Goal: Task Accomplishment & Management: Manage account settings

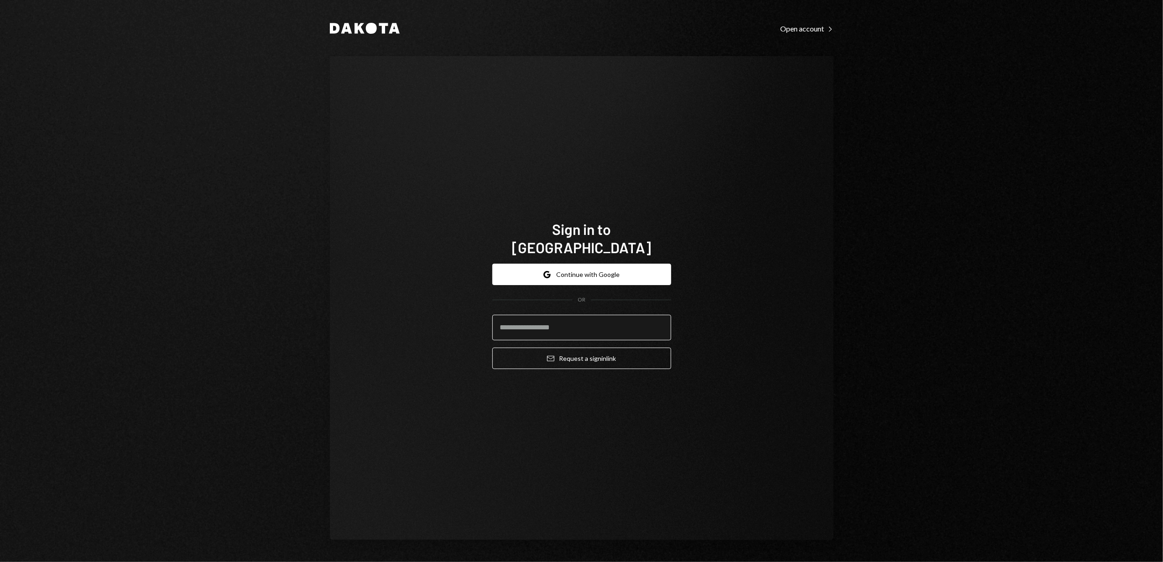
click at [577, 315] on input "email" at bounding box center [581, 328] width 179 height 26
type input "**********"
click at [609, 348] on button "Email Request a sign in link" at bounding box center [581, 358] width 179 height 21
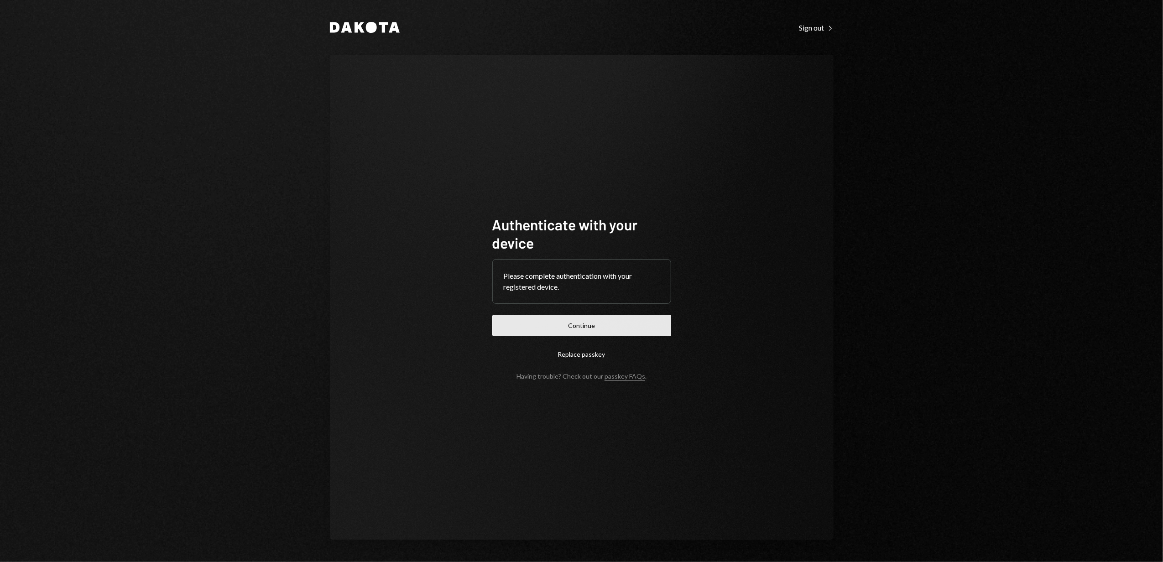
click at [614, 325] on button "Continue" at bounding box center [581, 325] width 179 height 21
click at [820, 30] on div "Sign out Right Caret" at bounding box center [817, 27] width 34 height 9
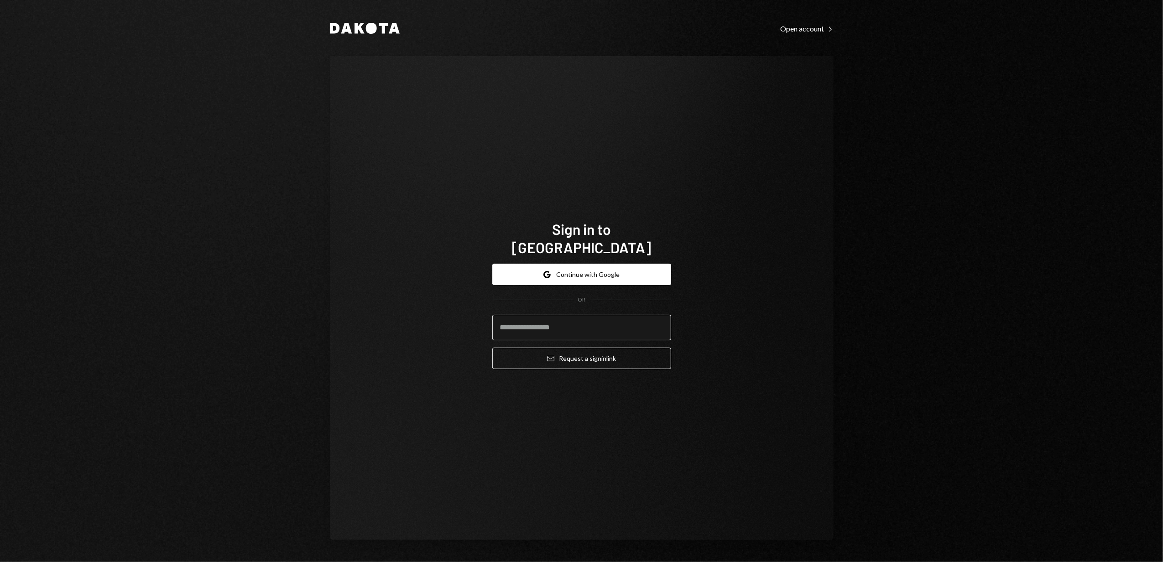
click at [557, 320] on input "email" at bounding box center [581, 328] width 179 height 26
type input "**********"
click at [596, 354] on button "Email Request a sign in link" at bounding box center [581, 358] width 179 height 21
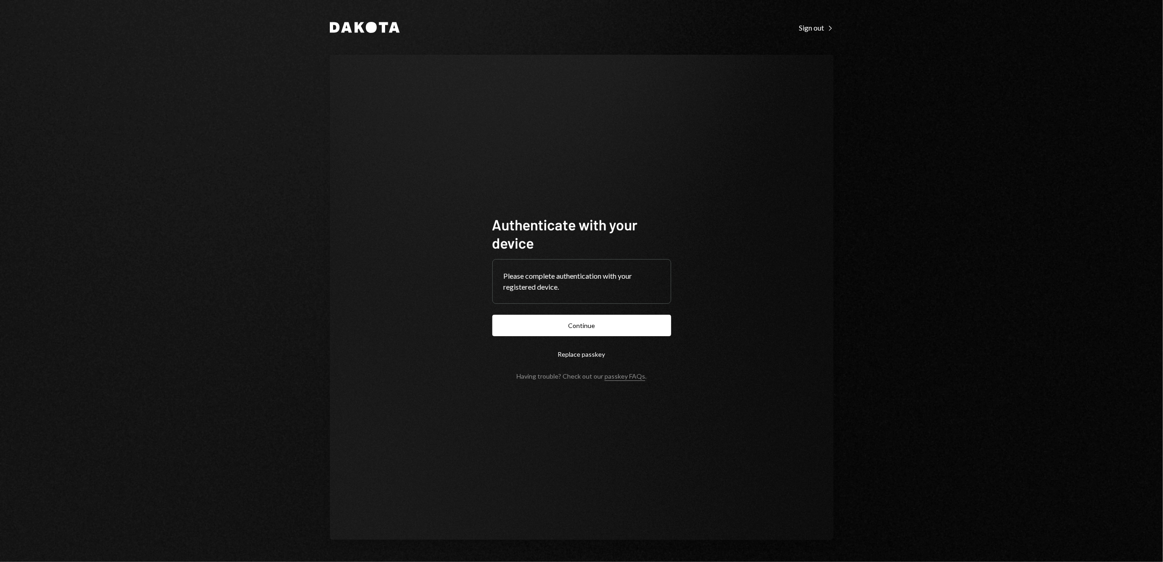
click at [576, 351] on button "Replace passkey" at bounding box center [581, 354] width 179 height 21
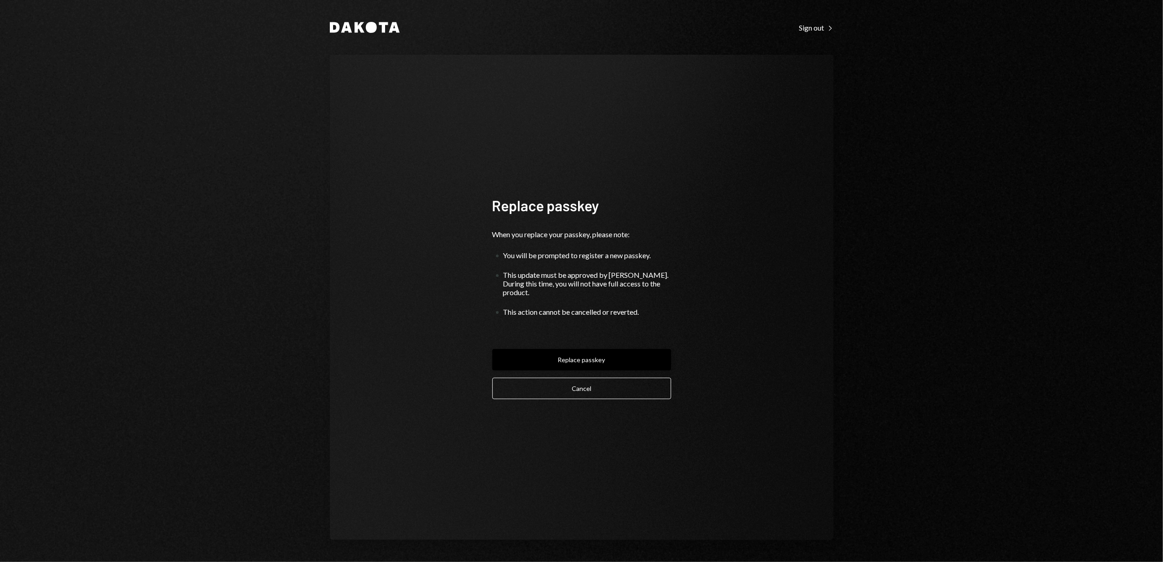
click at [614, 352] on button "Replace passkey" at bounding box center [581, 359] width 179 height 21
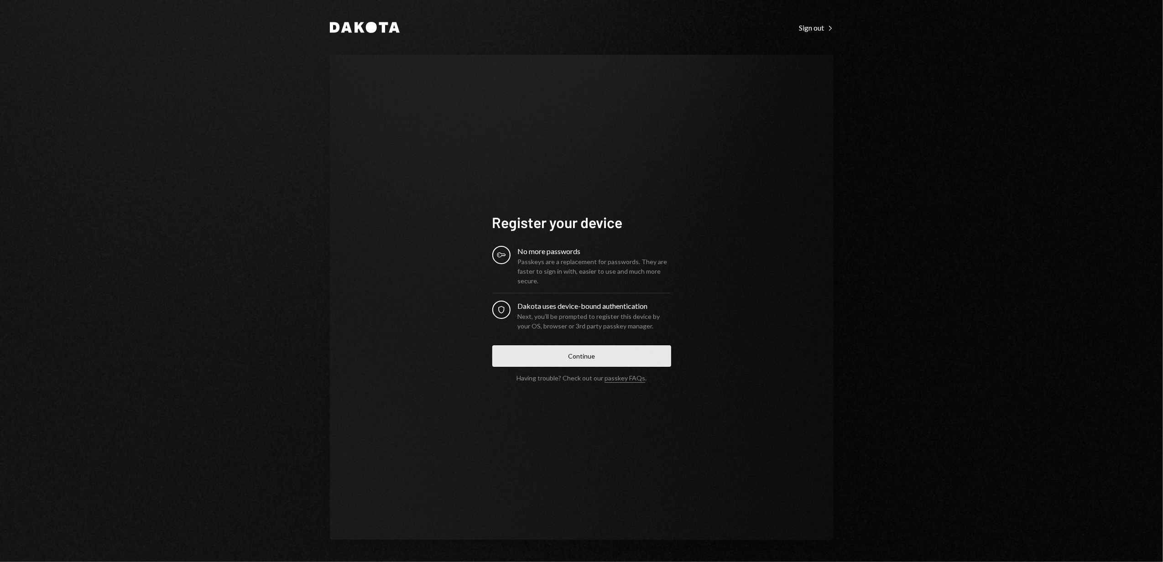
click at [625, 352] on button "Continue" at bounding box center [581, 356] width 179 height 21
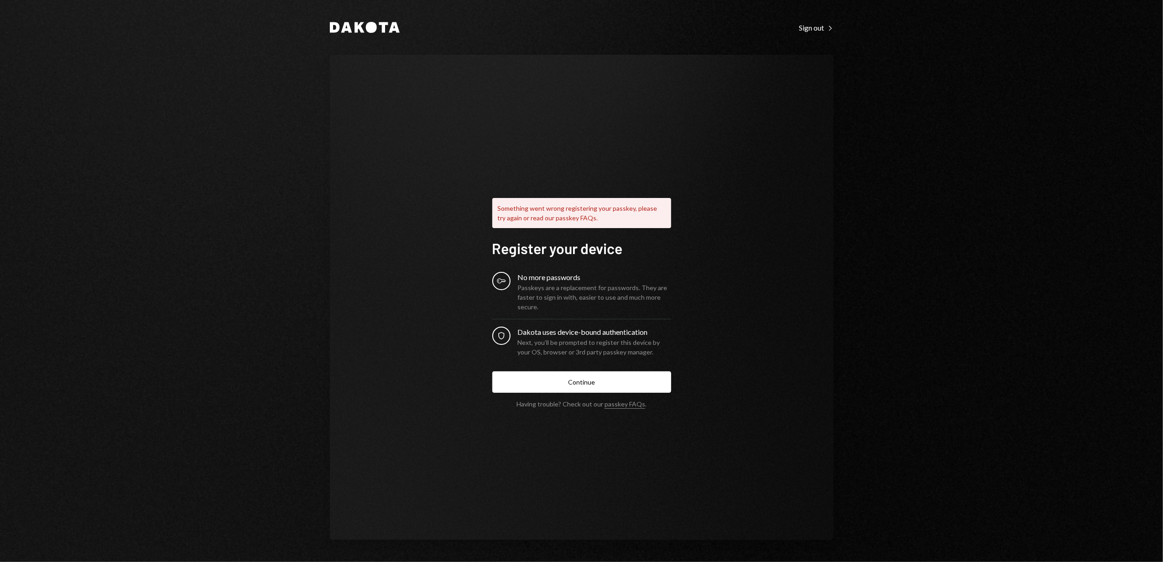
click at [570, 370] on form "Register your device Key No more passwords Passkeys are a replacement for passw…" at bounding box center [581, 323] width 179 height 169
click at [618, 375] on button "Continue" at bounding box center [581, 382] width 179 height 21
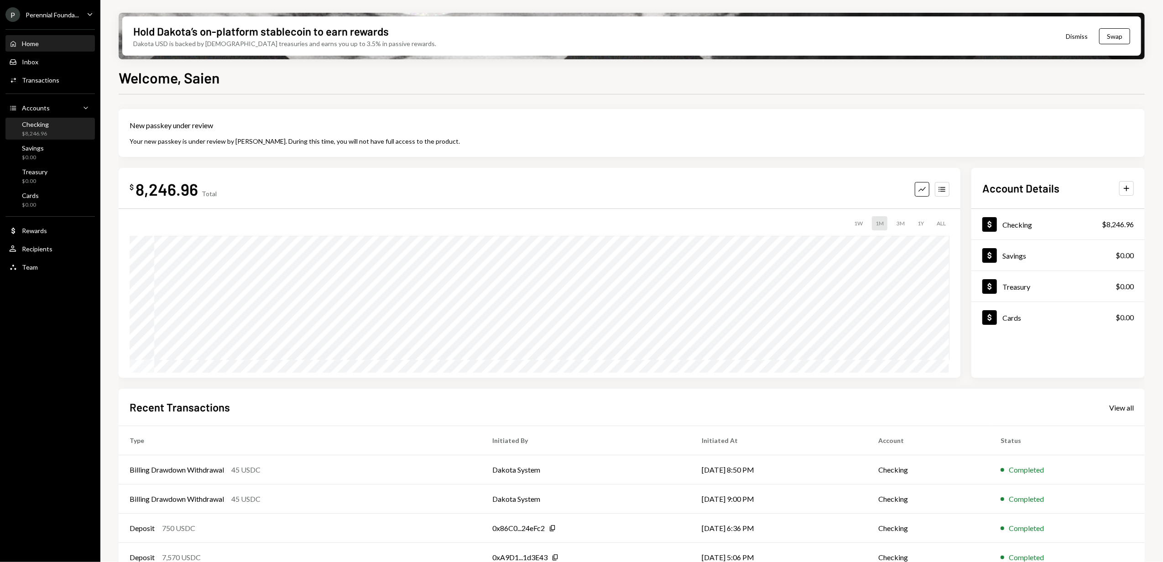
click at [57, 122] on div "Checking $8,246.96" at bounding box center [50, 128] width 82 height 17
